Goal: Find specific page/section: Find specific page/section

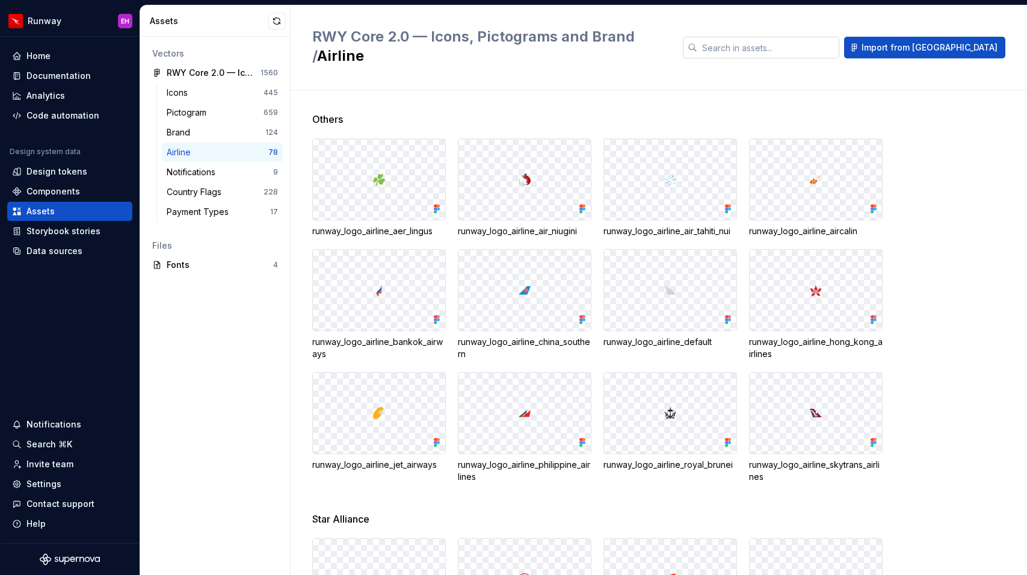
click at [793, 40] on input "text" at bounding box center [769, 48] width 142 height 22
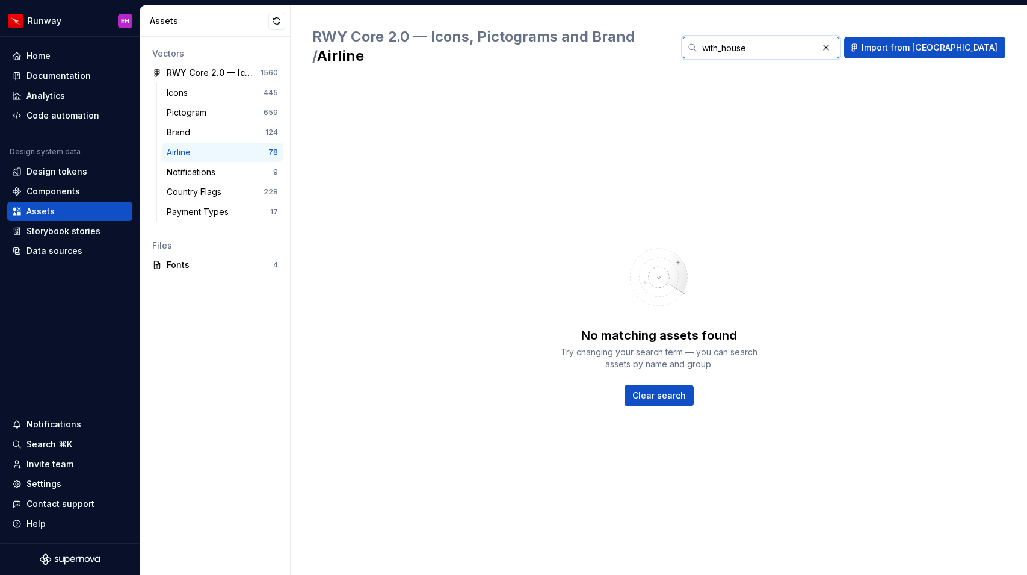
type input "with_house"
click at [801, 37] on input "with_house" at bounding box center [758, 48] width 120 height 22
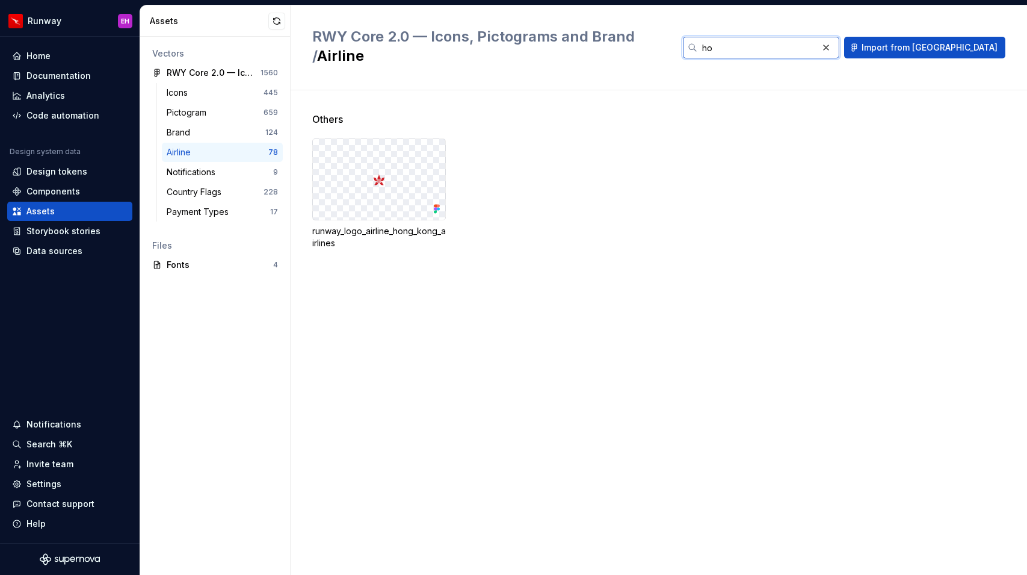
type input "h"
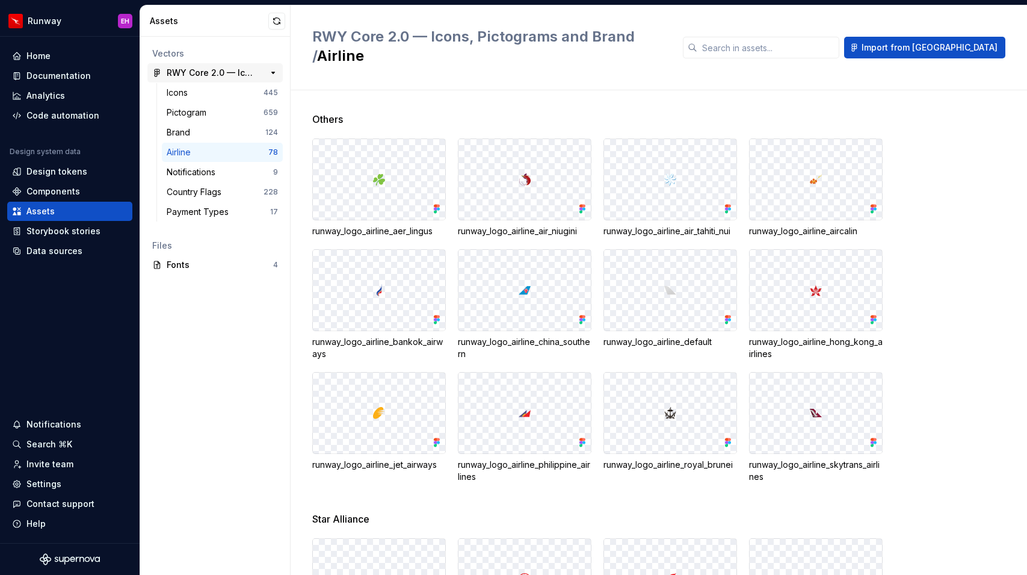
click at [226, 72] on div "RWY Core 2.0 — Icons, Pictograms and Brand" at bounding box center [212, 73] width 90 height 12
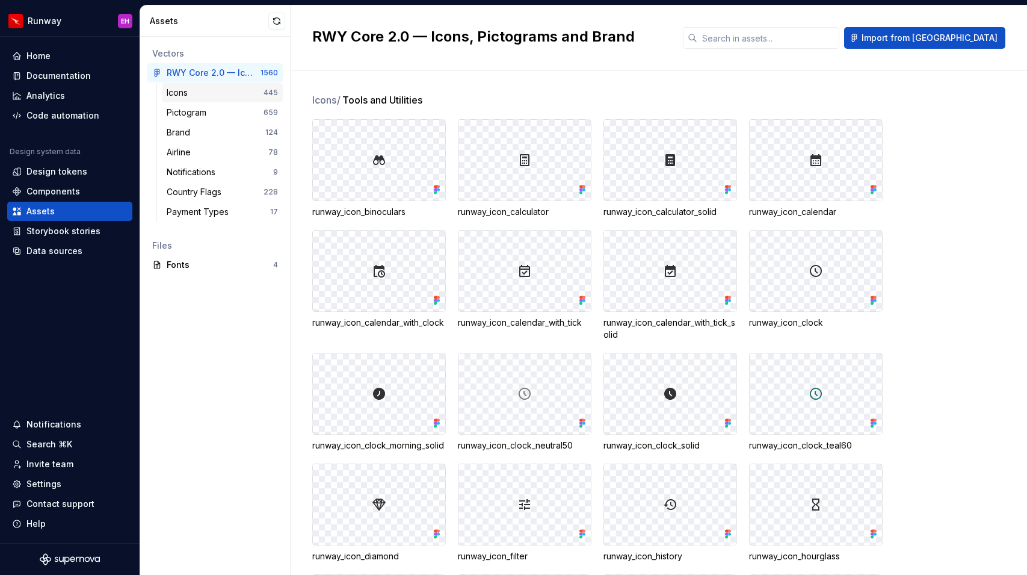
click at [229, 87] on div "Icons" at bounding box center [215, 93] width 97 height 12
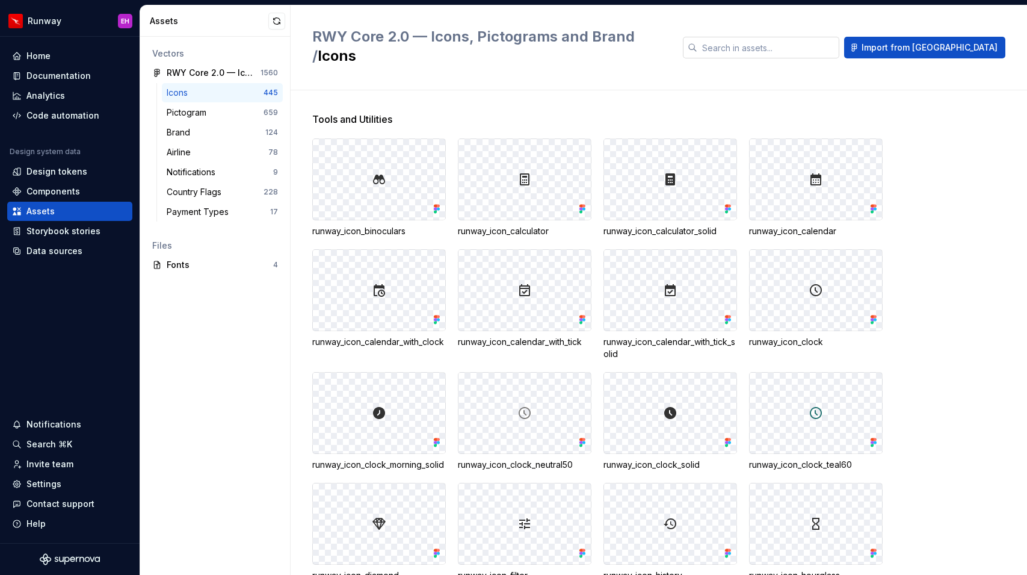
click at [805, 42] on input "text" at bounding box center [769, 48] width 142 height 22
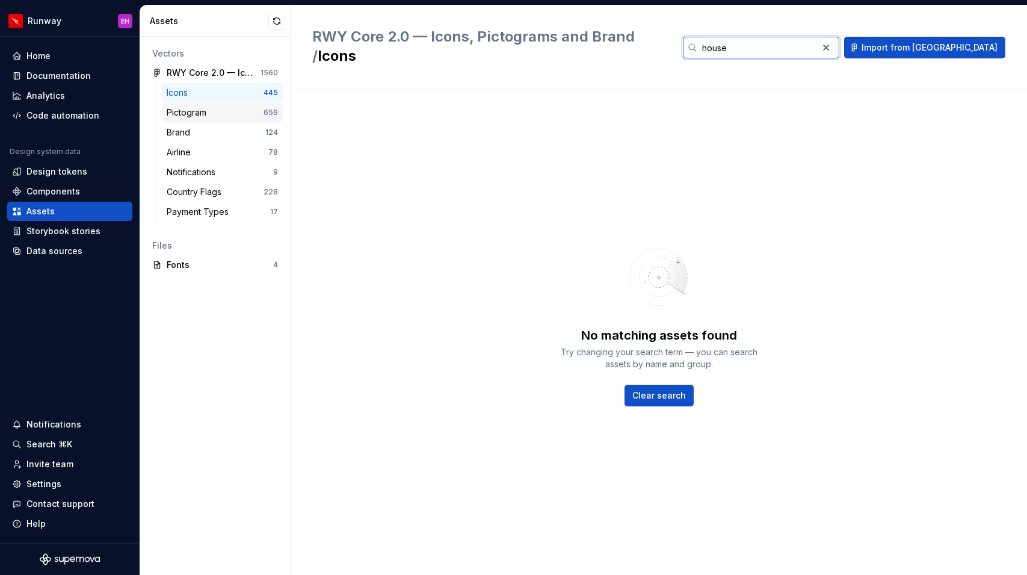
type input "house"
click at [196, 113] on div "Pictogram" at bounding box center [189, 113] width 45 height 12
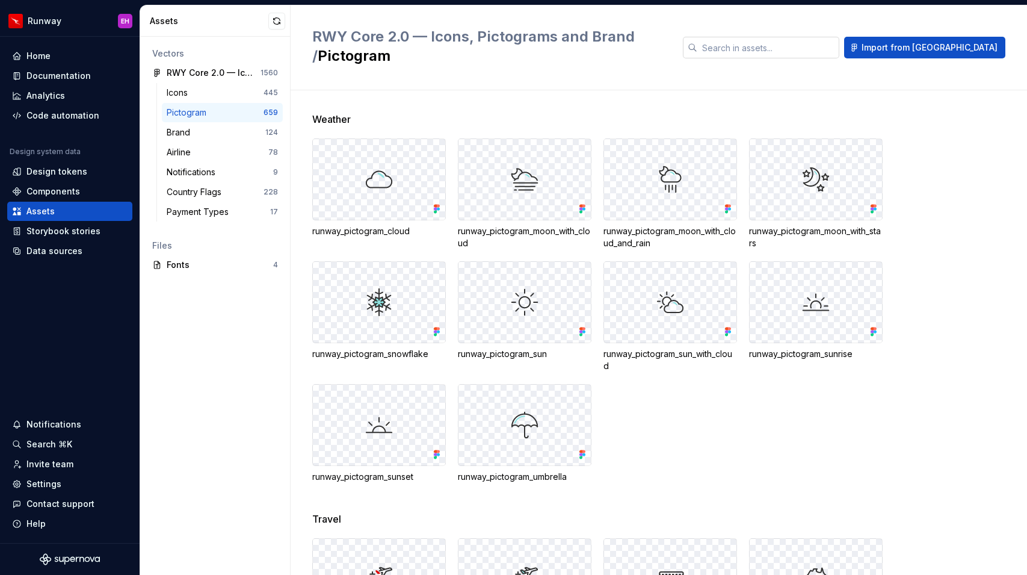
click at [801, 39] on input "text" at bounding box center [769, 48] width 142 height 22
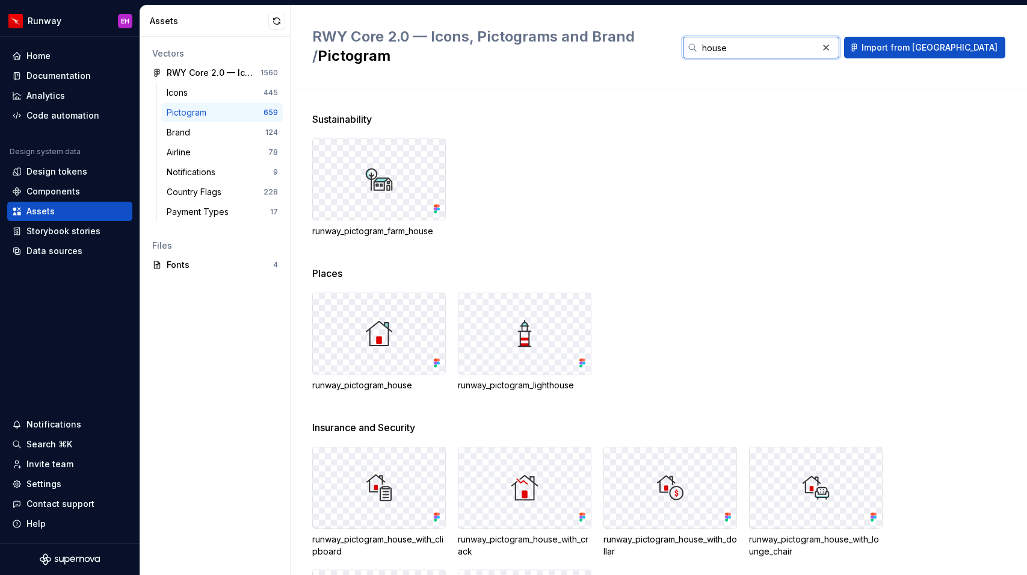
type input "house"
click at [196, 114] on div "Pictogram" at bounding box center [189, 113] width 45 height 12
